Goal: Transaction & Acquisition: Purchase product/service

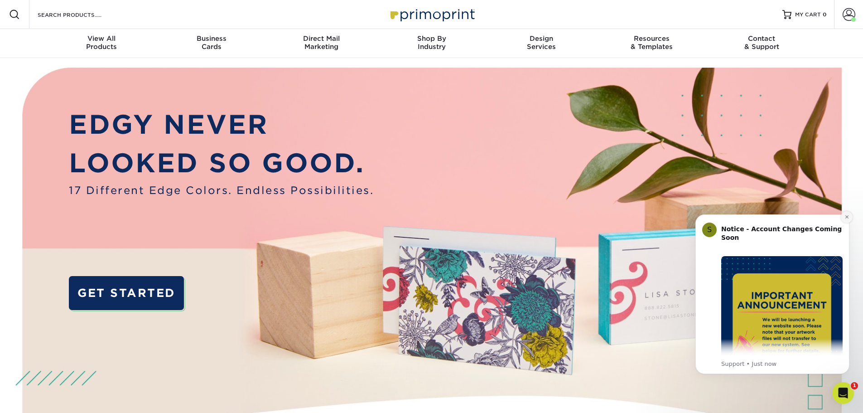
click at [845, 216] on icon "Dismiss notification" at bounding box center [846, 216] width 5 height 5
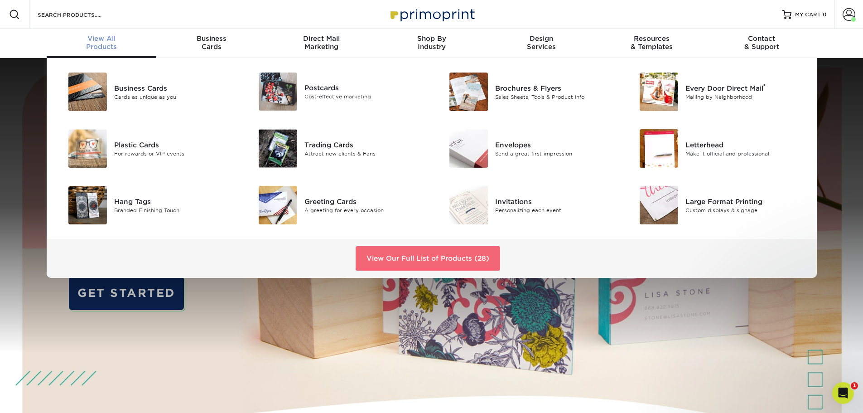
click at [411, 255] on link "View Our Full List of Products (28)" at bounding box center [427, 258] width 144 height 24
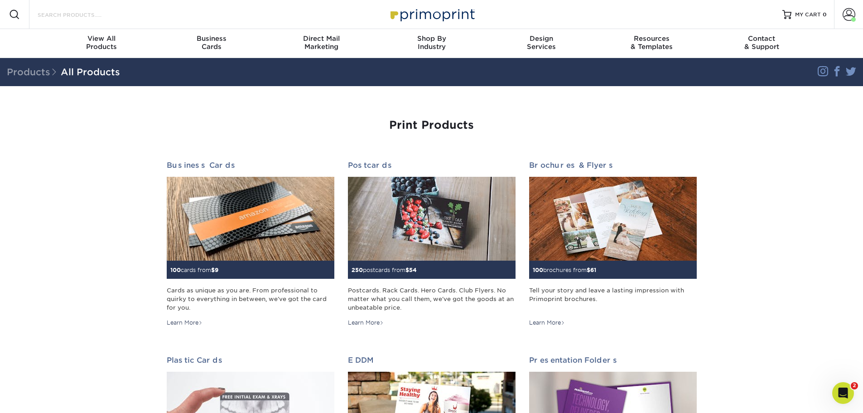
click at [106, 15] on input "Search Products" at bounding box center [81, 14] width 88 height 11
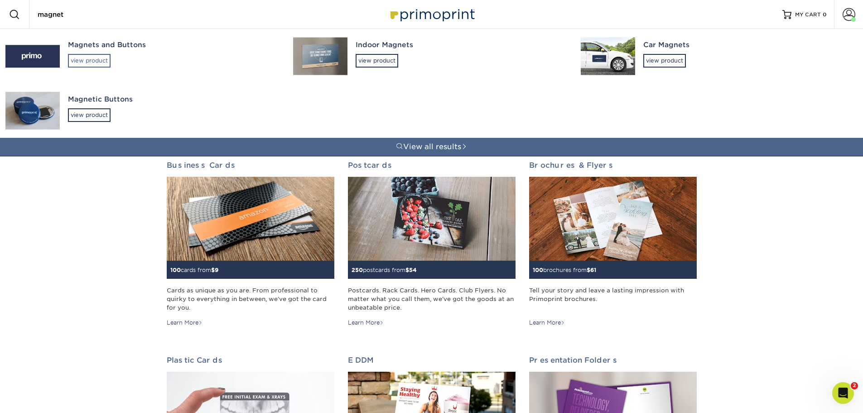
type input "magnet"
click at [102, 57] on div "view product" at bounding box center [89, 61] width 43 height 14
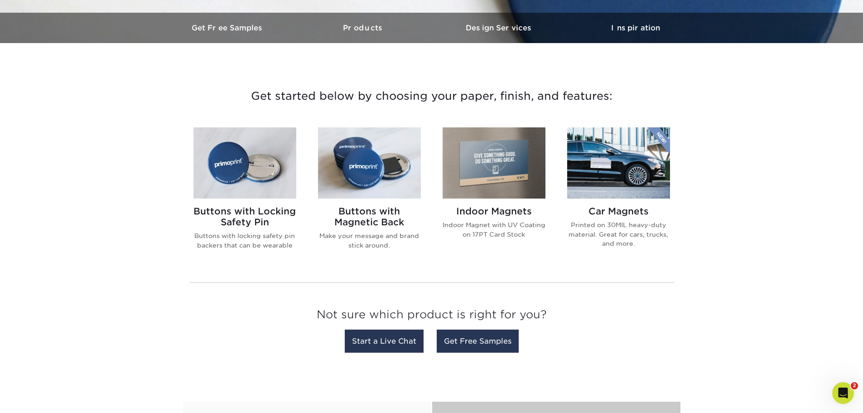
click at [489, 169] on img at bounding box center [493, 162] width 103 height 71
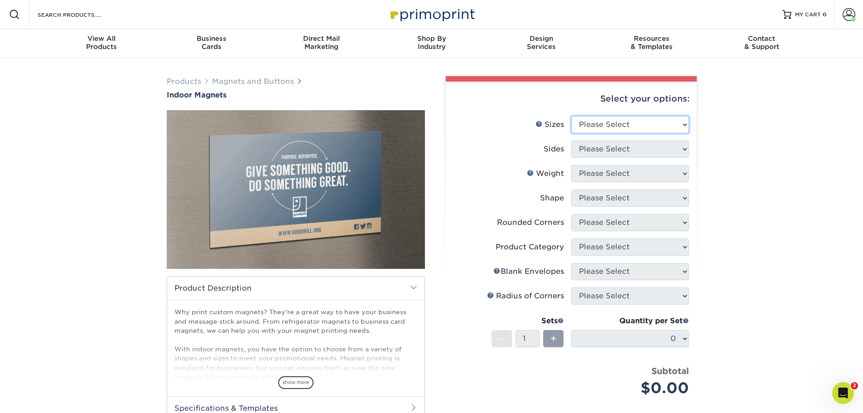
click at [631, 125] on select "Please Select 2" x 3.5" 2.5" x 3.5" 3" x 4" 3.5" x 8.5" 4" x 6" 4" x 7" 4" x 8"…" at bounding box center [630, 124] width 118 height 17
select select "2.00x3.50"
click at [571, 116] on select "Please Select 2" x 3.5" 2.5" x 3.5" 3" x 4" 3.5" x 8.5" 4" x 6" 4" x 7" 4" x 8"…" at bounding box center [630, 124] width 118 height 17
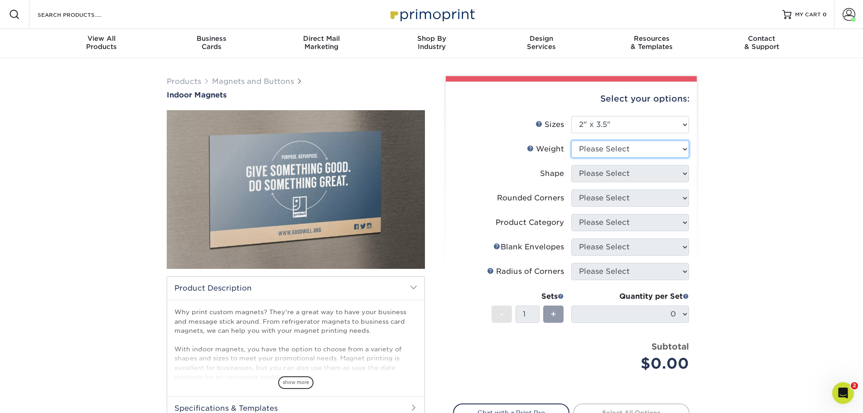
click at [640, 143] on select "Please Select MAGNET" at bounding box center [630, 148] width 118 height 17
select select "MAGNET"
click at [571, 140] on select "Please Select MAGNET" at bounding box center [630, 148] width 118 height 17
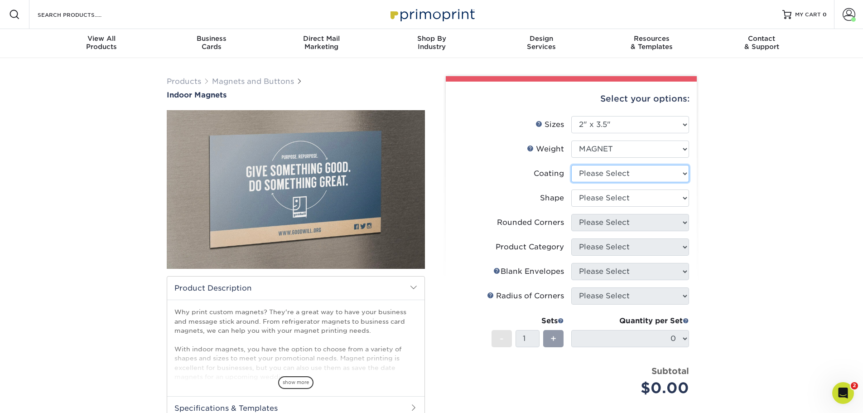
click at [636, 178] on select at bounding box center [630, 173] width 118 height 17
click at [571, 165] on select at bounding box center [630, 173] width 118 height 17
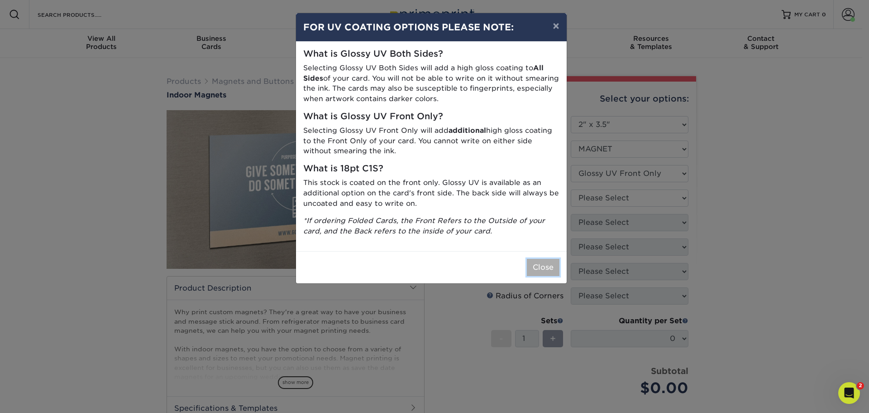
click at [548, 264] on button "Close" at bounding box center [543, 267] width 33 height 17
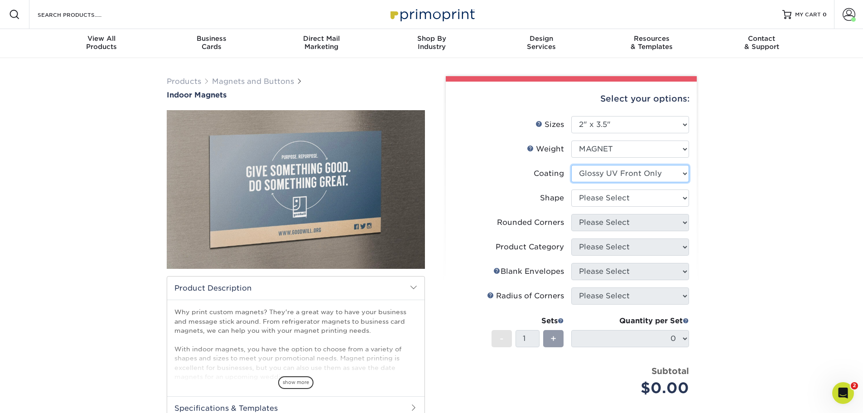
click at [625, 172] on select at bounding box center [630, 173] width 118 height 17
click at [624, 173] on select at bounding box center [630, 173] width 118 height 17
click at [571, 165] on select at bounding box center [630, 173] width 118 height 17
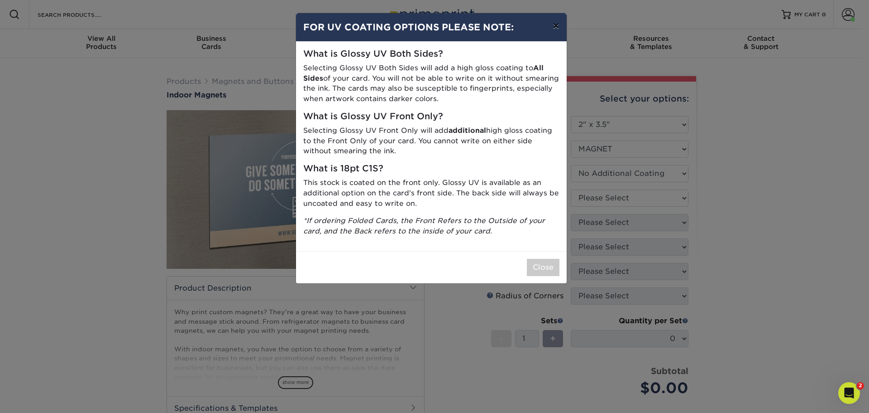
click at [552, 27] on button "×" at bounding box center [556, 25] width 21 height 25
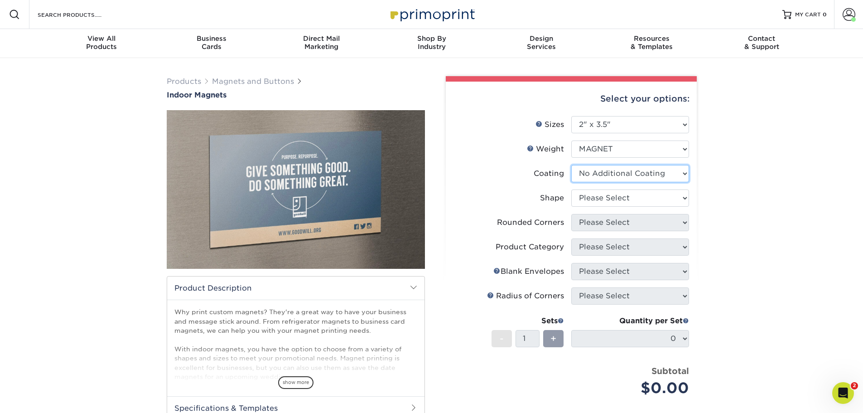
click at [617, 169] on select at bounding box center [630, 173] width 118 height 17
select select "1e8116af-acfc-44b1-83dc-8181aa338834"
click at [571, 165] on select at bounding box center [630, 173] width 118 height 17
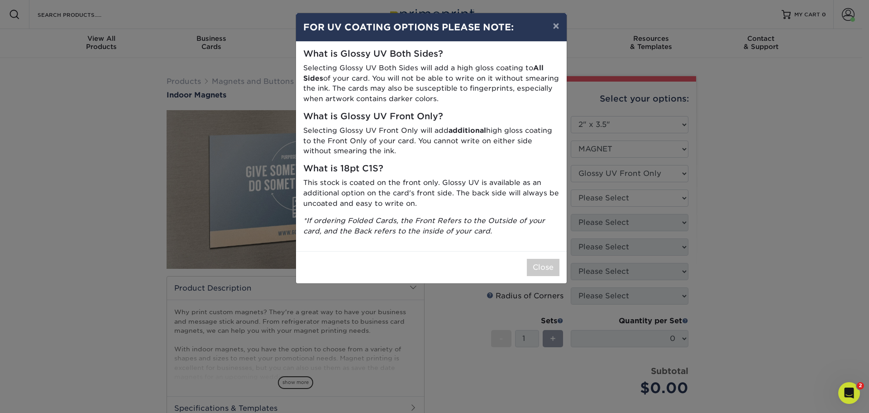
click at [614, 199] on div "× FOR UV COATING OPTIONS PLEASE NOTE: What is Glossy UV Both Sides? Selecting G…" at bounding box center [434, 206] width 869 height 413
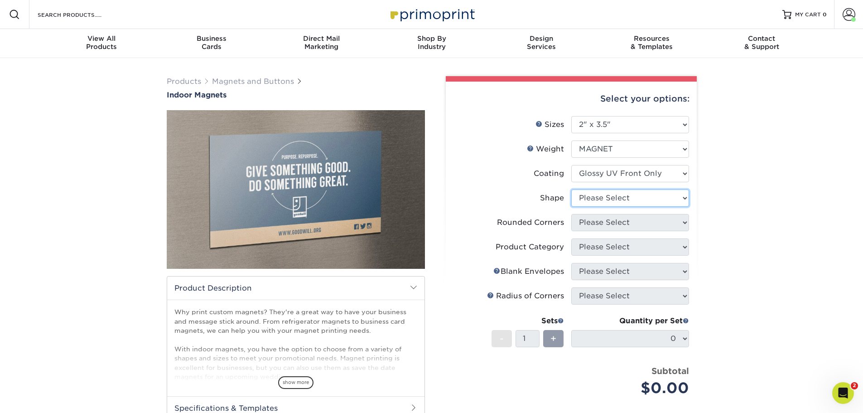
click at [619, 203] on select "Please Select Standard Oval" at bounding box center [630, 197] width 118 height 17
select select "standard"
click at [571, 189] on select "Please Select Standard Oval" at bounding box center [630, 197] width 118 height 17
click at [607, 219] on select "Please Select Yes - Round 4 Corners No" at bounding box center [630, 222] width 118 height 17
select select "0"
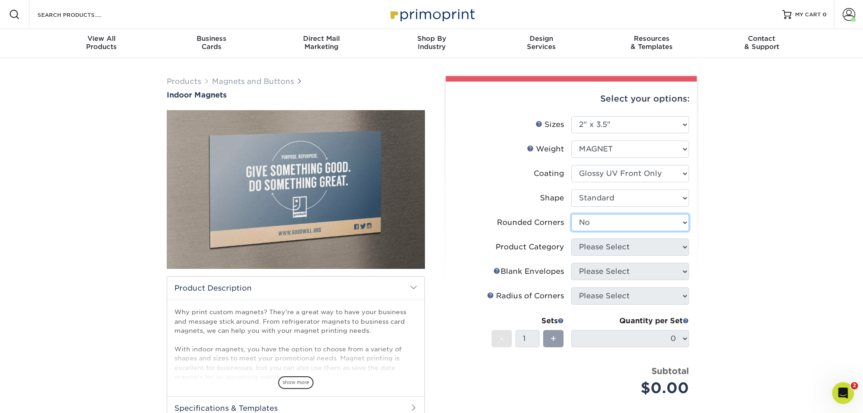
click at [571, 214] on select "Please Select Yes - Round 4 Corners No" at bounding box center [630, 222] width 118 height 17
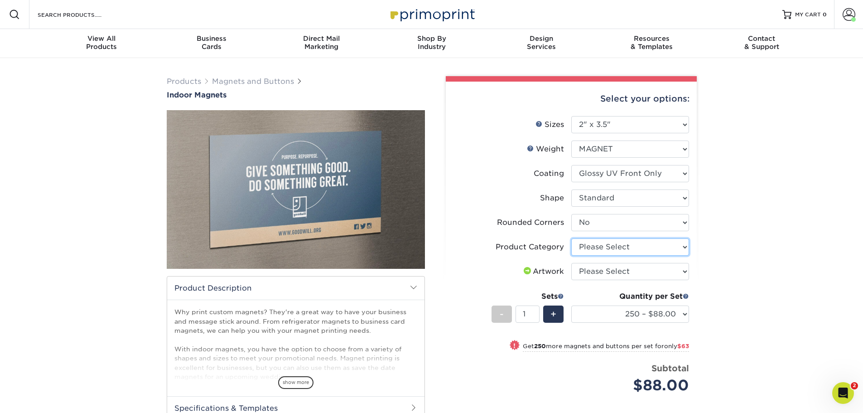
click at [684, 247] on select "Please Select Standard Magnets" at bounding box center [630, 246] width 118 height 17
select select "94f3b56e-8c08-41aa-8555-5876b16679e9"
click at [571, 238] on select "Please Select Standard Magnets" at bounding box center [630, 246] width 118 height 17
click at [723, 242] on div "Products Magnets and Buttons Indoor Magnets" at bounding box center [431, 294] width 863 height 472
click at [651, 274] on select "Please Select I will upload files I need a design - $50" at bounding box center [630, 271] width 118 height 17
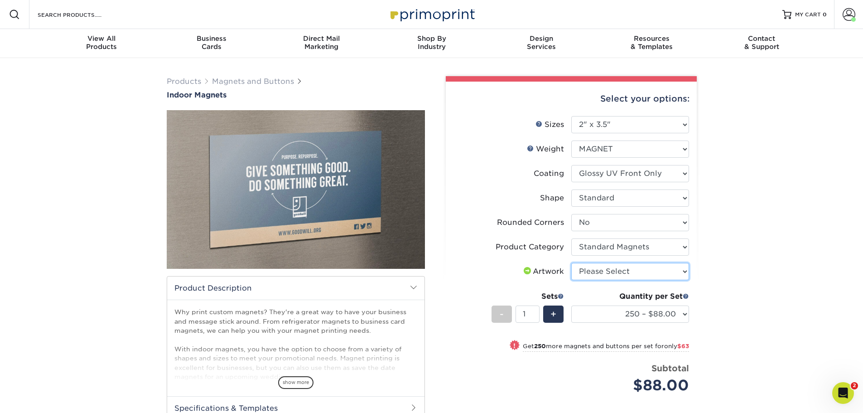
select select "upload"
click at [571, 263] on select "Please Select I will upload files I need a design - $50" at bounding box center [630, 271] width 118 height 17
click at [716, 280] on div "Products Magnets and Buttons Indoor Magnets" at bounding box center [431, 294] width 863 height 472
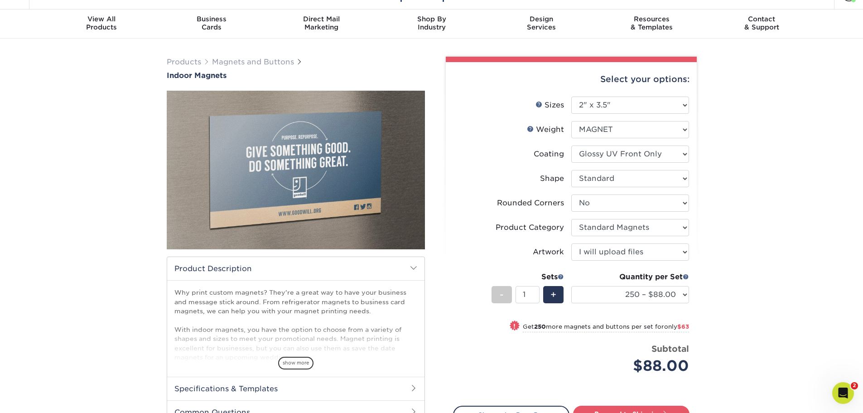
scroll to position [45, 0]
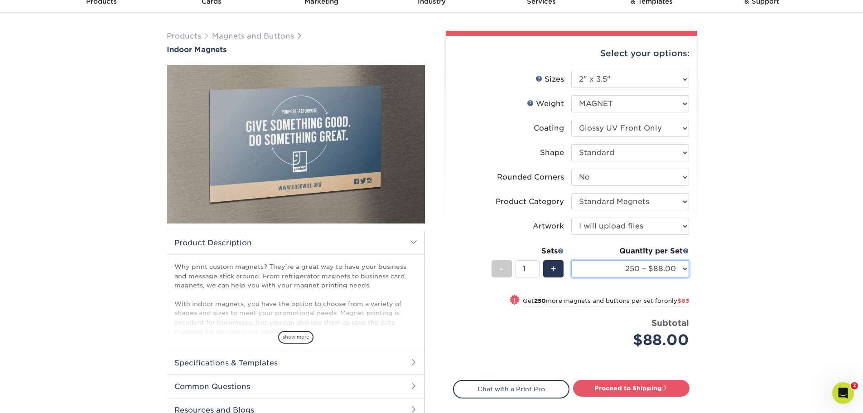
click at [672, 271] on select "250 – $88.00 500 – $151.00 1000 – $258.00 2000 – $497.00 5000 – $1037.00" at bounding box center [630, 268] width 118 height 17
click at [571, 260] on select "250 – $88.00 500 – $151.00 1000 – $258.00 2000 – $497.00 5000 – $1037.00" at bounding box center [630, 268] width 118 height 17
click at [740, 257] on div "Products Magnets and Buttons Indoor Magnets" at bounding box center [431, 249] width 863 height 472
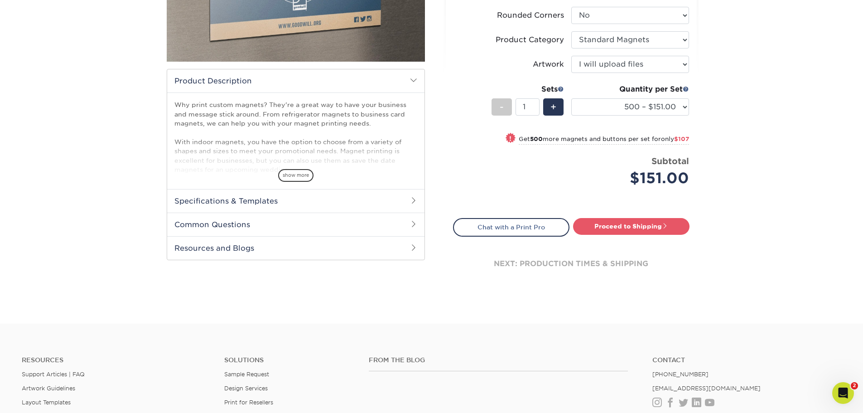
scroll to position [202, 0]
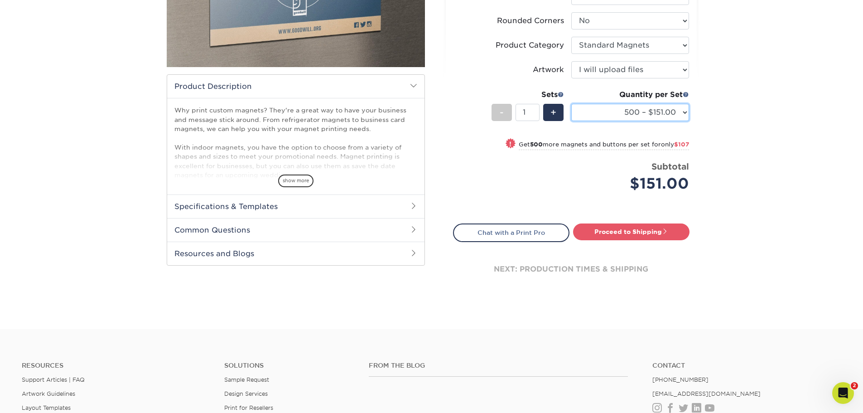
click at [678, 114] on select "250 – $88.00 500 – $151.00 1000 – $258.00 2000 – $497.00 5000 – $1037.00" at bounding box center [630, 112] width 118 height 17
click at [571, 104] on select "250 – $88.00 500 – $151.00 1000 – $258.00 2000 – $497.00 5000 – $1037.00" at bounding box center [630, 112] width 118 height 17
click at [727, 140] on div "Products Magnets and Buttons Indoor Magnets" at bounding box center [431, 92] width 863 height 472
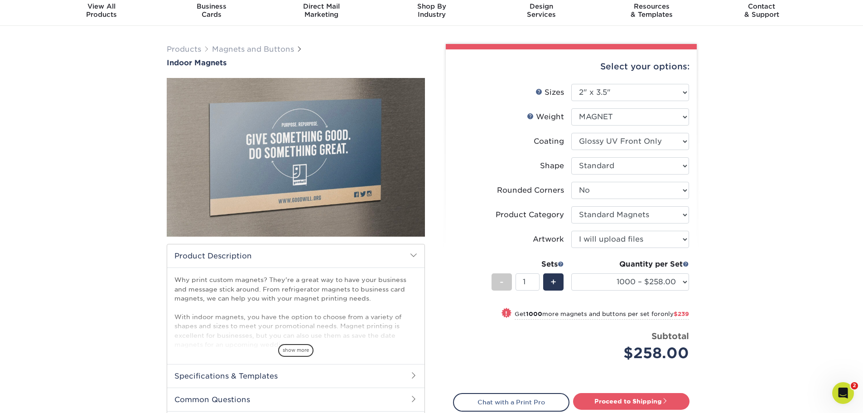
scroll to position [20, 0]
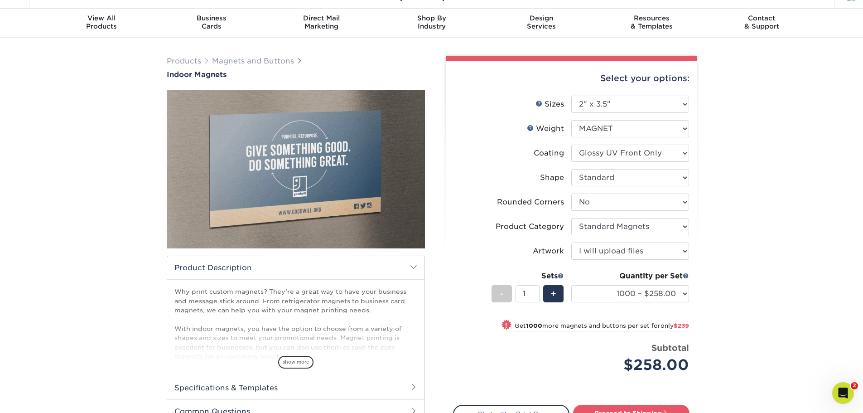
click at [741, 225] on div "Products Magnets and Buttons Indoor Magnets" at bounding box center [431, 274] width 863 height 472
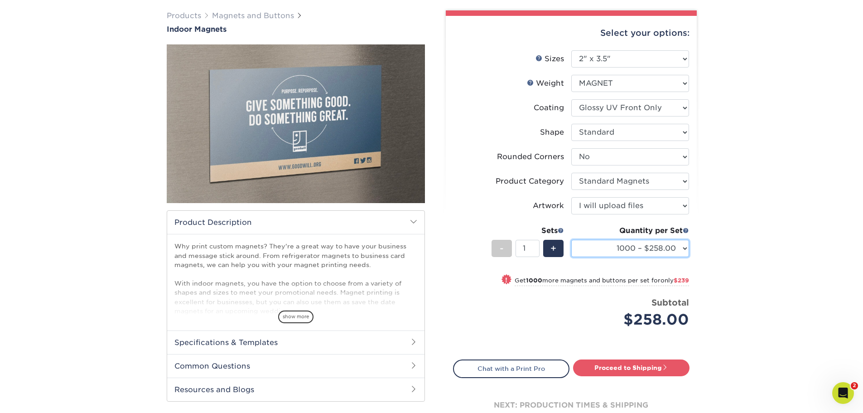
click at [659, 253] on select "250 – $88.00 500 – $151.00 1000 – $258.00 2000 – $497.00 5000 – $1037.00" at bounding box center [630, 248] width 118 height 17
click at [764, 279] on div "Products Magnets and Buttons Indoor Magnets" at bounding box center [431, 228] width 863 height 472
click at [673, 253] on select "250 – $88.00 500 – $151.00 1000 – $258.00 2000 – $497.00 5000 – $1037.00" at bounding box center [630, 248] width 118 height 17
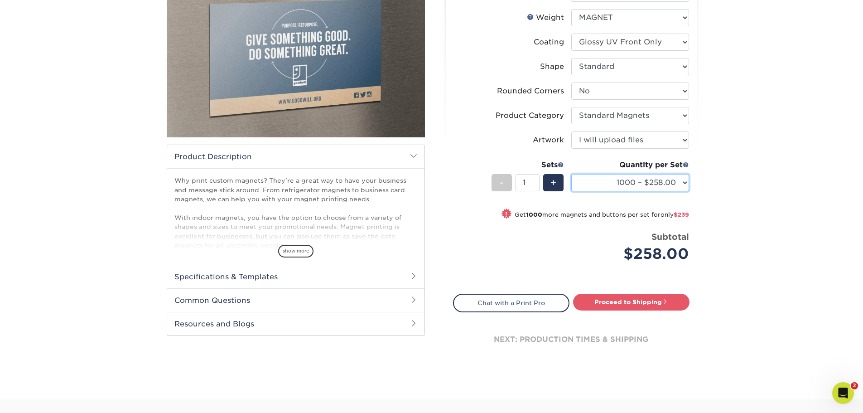
scroll to position [111, 0]
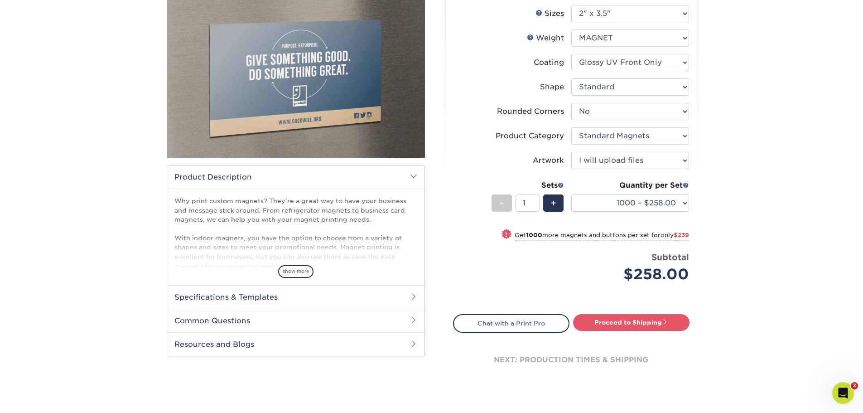
click at [761, 288] on div "Products Magnets and Buttons Indoor Magnets" at bounding box center [431, 183] width 863 height 472
click at [678, 199] on select "250 – $88.00 500 – $151.00 1000 – $258.00 2000 – $497.00 5000 – $1037.00" at bounding box center [630, 202] width 118 height 17
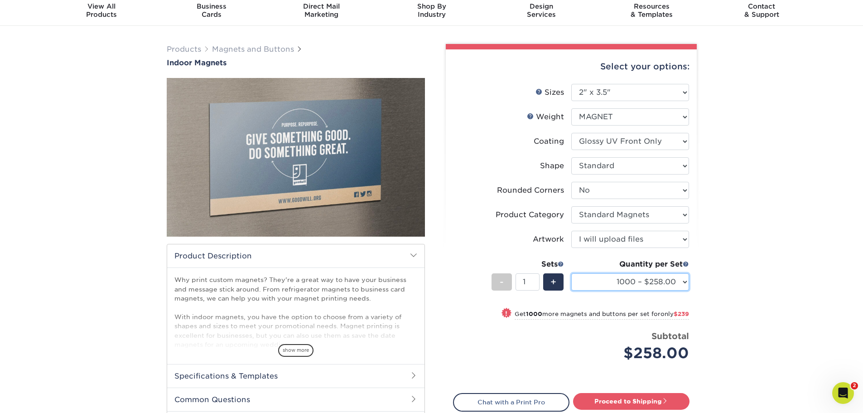
scroll to position [0, 0]
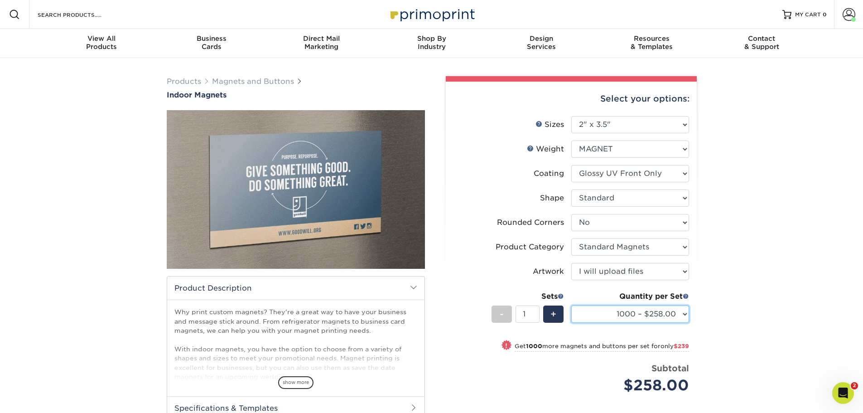
drag, startPoint x: 649, startPoint y: 305, endPoint x: 649, endPoint y: 309, distance: 4.6
click at [649, 305] on select "250 – $88.00 500 – $151.00 1000 – $258.00 2000 – $497.00 5000 – $1037.00" at bounding box center [630, 313] width 118 height 17
select select "500 – $151.00"
click at [571, 305] on select "250 – $88.00 500 – $151.00 1000 – $258.00 2000 – $497.00 5000 – $1037.00" at bounding box center [630, 313] width 118 height 17
click at [788, 247] on div "Products Magnets and Buttons Indoor Magnets" at bounding box center [431, 294] width 863 height 472
